Goal: Information Seeking & Learning: Learn about a topic

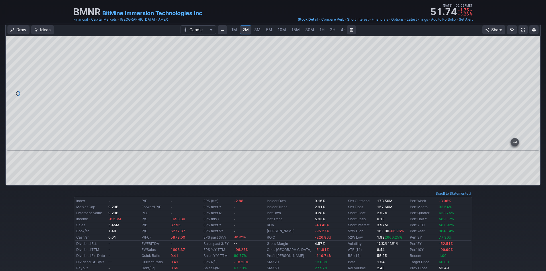
scroll to position [29, 0]
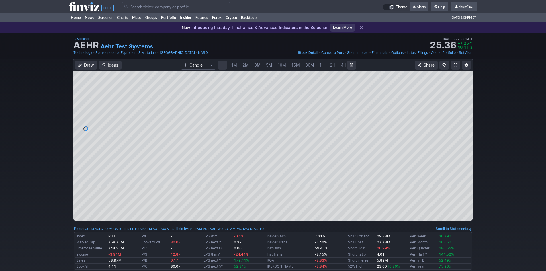
scroll to position [0, 31]
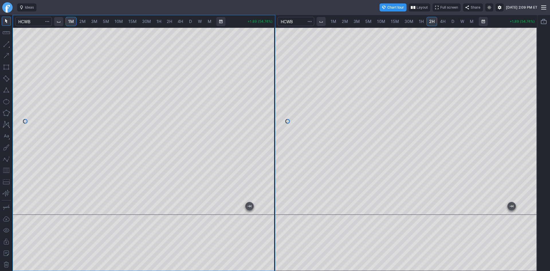
click at [278, 54] on div "1M 2M 3M 5M 10M 15M 30M 1H 2H 4H D W M +1.89 (54.74%) 1M 2M 3M 5M 10M 15M 30M 1…" at bounding box center [275, 143] width 525 height 256
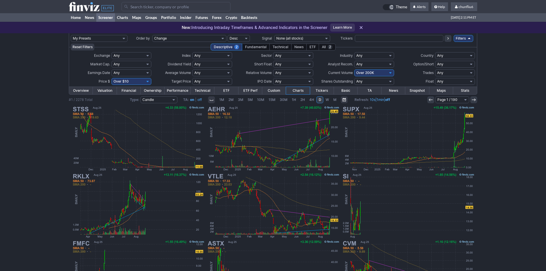
click at [369, 73] on select "Any Under 50K Under 100K Under 500K Under 750K Under 1M Over 0 Over 50K Over 10…" at bounding box center [374, 72] width 40 height 7
select select "o400"
click at [354, 69] on select "Any Under 50K Under 100K Under 500K Under 750K Under 1M Over 0 Over 50K Over 10…" at bounding box center [374, 72] width 40 height 7
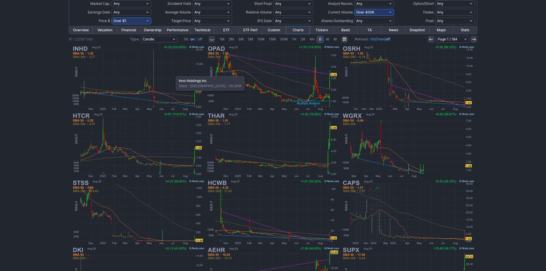
click at [173, 73] on img at bounding box center [138, 77] width 134 height 67
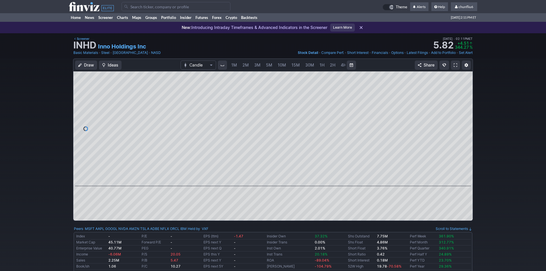
scroll to position [0, 31]
click at [456, 66] on span at bounding box center [455, 65] width 3 height 5
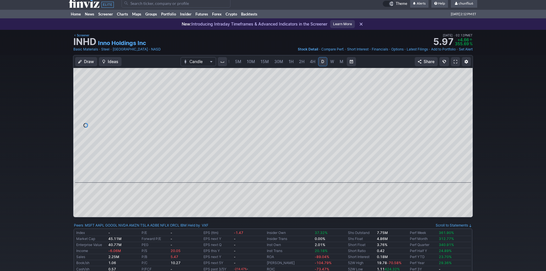
scroll to position [0, 0]
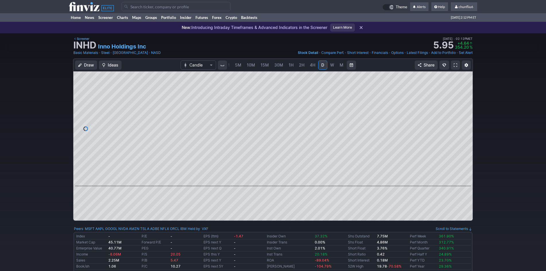
click at [458, 112] on div at bounding box center [272, 128] width 399 height 115
click at [455, 64] on span at bounding box center [455, 65] width 3 height 5
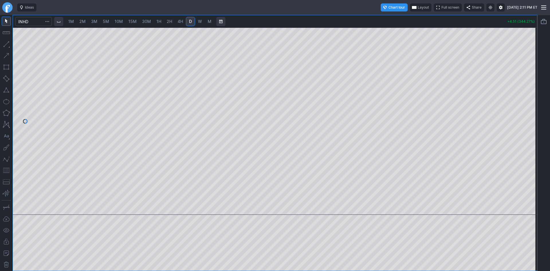
click at [84, 23] on span "2M" at bounding box center [82, 21] width 6 height 5
drag, startPoint x: 532, startPoint y: 84, endPoint x: 527, endPoint y: 111, distance: 27.1
click at [533, 109] on div at bounding box center [531, 119] width 12 height 173
drag, startPoint x: 528, startPoint y: 112, endPoint x: 535, endPoint y: 100, distance: 13.4
click at [535, 100] on div at bounding box center [531, 119] width 12 height 173
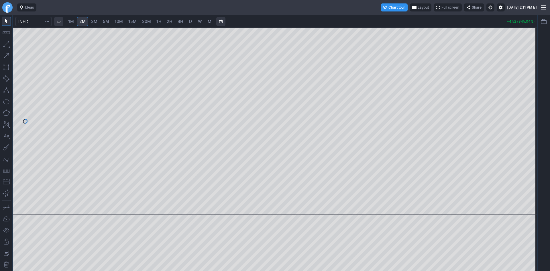
drag, startPoint x: 6, startPoint y: 173, endPoint x: 12, endPoint y: 168, distance: 7.8
click at [6, 171] on button "button" at bounding box center [6, 170] width 9 height 9
click at [532, 115] on div at bounding box center [275, 121] width 525 height 187
drag, startPoint x: 528, startPoint y: 161, endPoint x: 535, endPoint y: 74, distance: 87.4
click at [535, 74] on div at bounding box center [531, 119] width 12 height 173
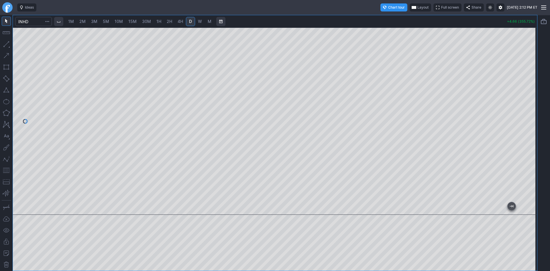
drag, startPoint x: 532, startPoint y: 188, endPoint x: 538, endPoint y: 64, distance: 124.8
click at [538, 64] on div "1M 2M 3M 5M 10M 15M 30M 1H 2H 4H D W M +4.66 (355.72%)" at bounding box center [275, 143] width 550 height 256
click at [524, 173] on div at bounding box center [275, 121] width 525 height 187
drag, startPoint x: 535, startPoint y: 82, endPoint x: 533, endPoint y: 143, distance: 61.1
click at [531, 156] on div at bounding box center [531, 119] width 12 height 173
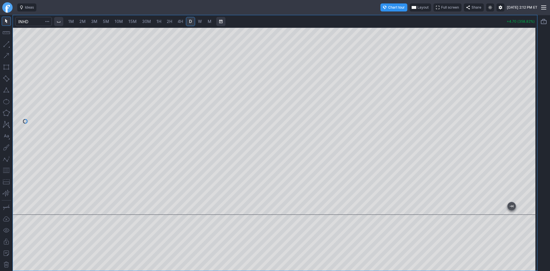
drag, startPoint x: 536, startPoint y: 90, endPoint x: 530, endPoint y: 155, distance: 66.0
click at [530, 155] on div at bounding box center [531, 119] width 12 height 173
drag, startPoint x: 535, startPoint y: 121, endPoint x: 533, endPoint y: 134, distance: 14.0
click at [533, 134] on div at bounding box center [531, 119] width 12 height 173
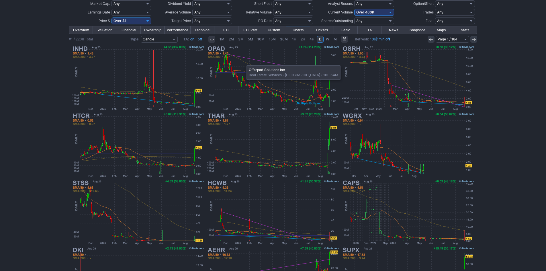
click at [243, 62] on img at bounding box center [273, 77] width 134 height 67
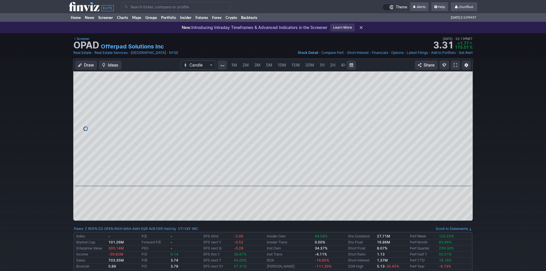
scroll to position [0, 31]
click at [241, 67] on link "5M" at bounding box center [237, 64] width 11 height 9
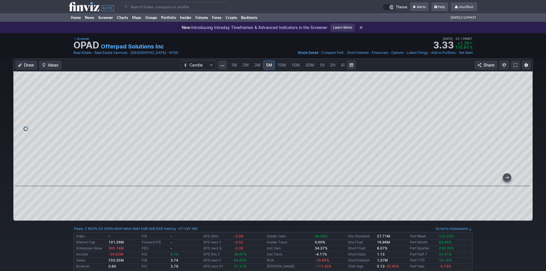
click at [517, 64] on link at bounding box center [515, 64] width 9 height 9
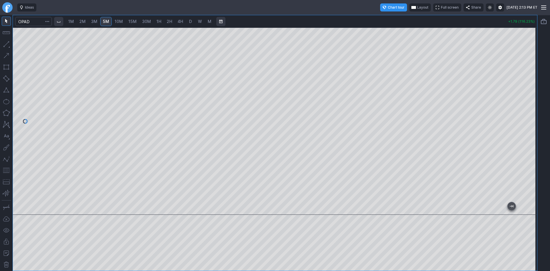
click at [119, 19] on span "10M" at bounding box center [119, 21] width 8 height 5
drag, startPoint x: 536, startPoint y: 92, endPoint x: 529, endPoint y: 99, distance: 10.0
click at [531, 105] on div "1M 2M 3M 5M 10M 15M 30M 1H 2H 4H D W M +1.78 (115.60%)" at bounding box center [275, 143] width 550 height 256
click at [523, 131] on div at bounding box center [275, 121] width 525 height 187
click at [148, 19] on span "30M" at bounding box center [146, 22] width 9 height 6
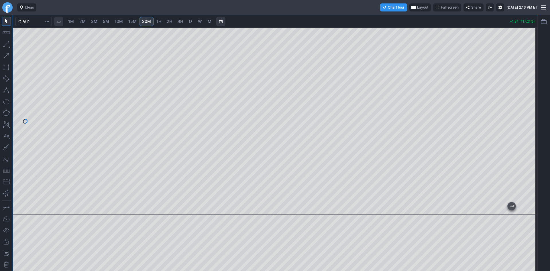
click at [189, 21] on span "D" at bounding box center [190, 21] width 3 height 5
drag, startPoint x: 533, startPoint y: 82, endPoint x: 531, endPoint y: 98, distance: 15.9
click at [531, 98] on div at bounding box center [531, 119] width 12 height 173
click at [6, 171] on button "button" at bounding box center [6, 170] width 9 height 9
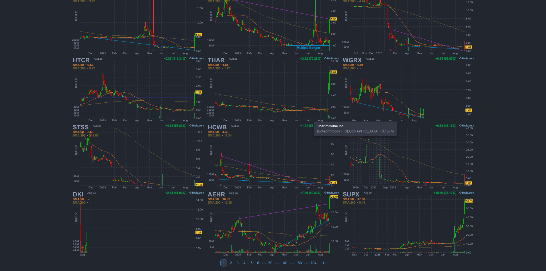
scroll to position [118, 0]
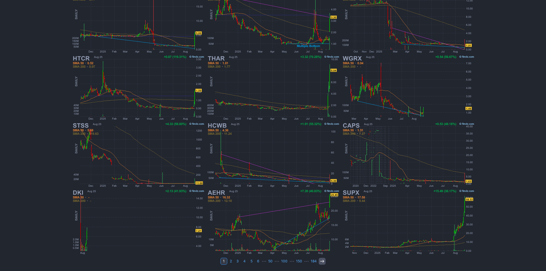
click at [321, 261] on icon at bounding box center [322, 261] width 5 height 5
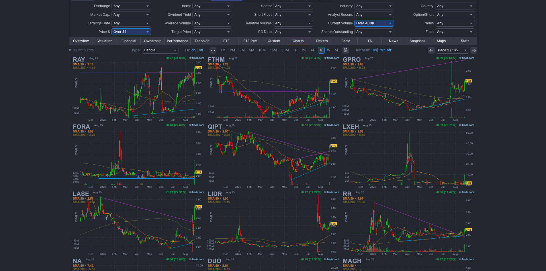
scroll to position [118, 0]
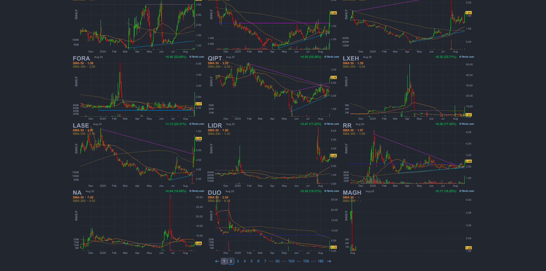
click at [225, 261] on link "1" at bounding box center [224, 261] width 7 height 7
